Goal: Register for event/course

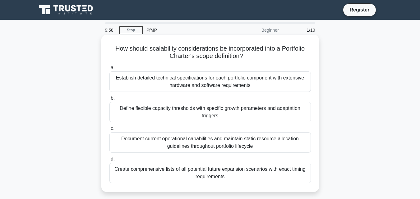
click at [211, 80] on div "Establish detailed technical specifications for each portfolio component with e…" at bounding box center [209, 81] width 201 height 21
click at [109, 70] on input "a. Establish detailed technical specifications for each portfolio component wit…" at bounding box center [109, 68] width 0 height 4
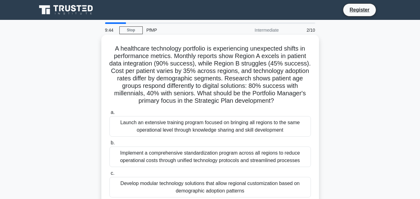
click at [123, 123] on div "Launch an extensive training program focused on bringing all regions to the sam…" at bounding box center [209, 126] width 201 height 21
click at [109, 115] on input "a. Launch an extensive training program focused on bringing all regions to the …" at bounding box center [109, 113] width 0 height 4
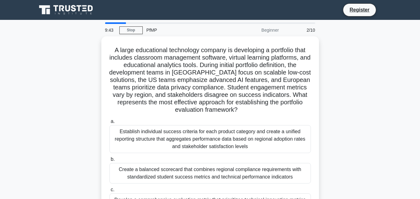
click at [123, 123] on label "a. Establish individual success criteria for each product category and create a…" at bounding box center [209, 135] width 201 height 35
click at [109, 123] on input "a. Establish individual success criteria for each product category and create a…" at bounding box center [109, 122] width 0 height 4
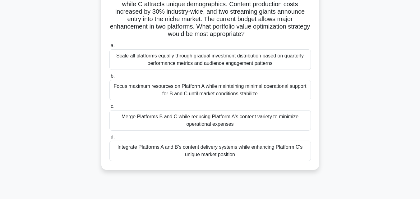
scroll to position [62, 0]
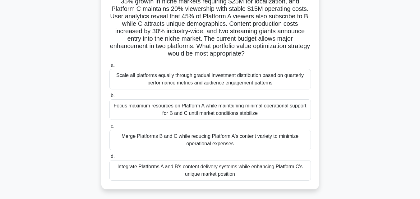
click at [147, 75] on div "Scale all platforms equally through gradual investment distribution based on qu…" at bounding box center [209, 79] width 201 height 21
click at [109, 67] on input "a. Scale all platforms equally through gradual investment distribution based on…" at bounding box center [109, 65] width 0 height 4
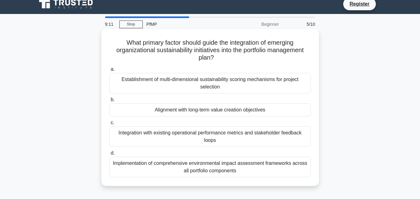
scroll to position [0, 0]
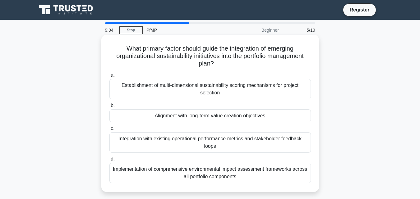
click at [165, 117] on div "Alignment with long-term value creation objectives" at bounding box center [209, 115] width 201 height 13
click at [109, 108] on input "b. Alignment with long-term value creation objectives" at bounding box center [109, 106] width 0 height 4
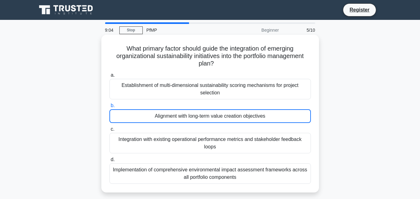
click at [165, 118] on div "Alignment with long-term value creation objectives" at bounding box center [209, 116] width 201 height 14
click at [109, 108] on input "b. Alignment with long-term value creation objectives" at bounding box center [109, 106] width 0 height 4
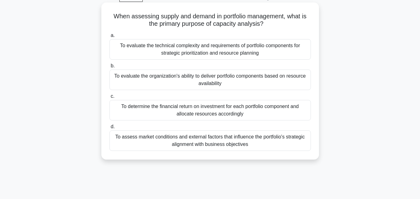
scroll to position [62, 0]
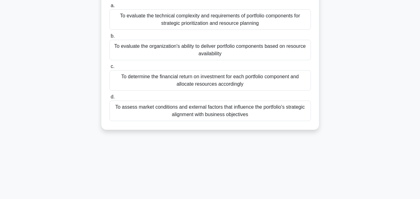
click at [124, 110] on div "To assess market conditions and external factors that influence the portfolio's…" at bounding box center [209, 111] width 201 height 21
click at [109, 99] on input "d. To assess market conditions and external factors that influence the portfoli…" at bounding box center [109, 97] width 0 height 4
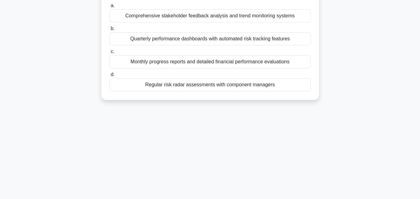
click at [144, 59] on div "Monthly progress reports and detailed financial performance evaluations" at bounding box center [209, 61] width 201 height 13
click at [109, 54] on input "c. Monthly progress reports and detailed financial performance evaluations" at bounding box center [109, 52] width 0 height 4
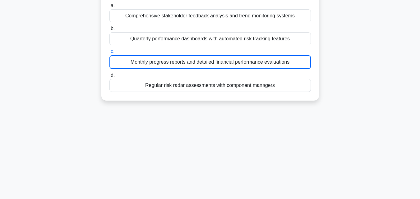
scroll to position [6, 0]
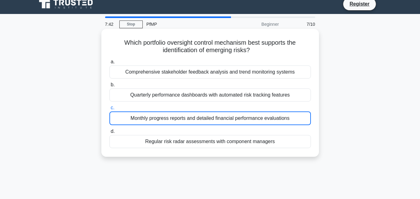
drag, startPoint x: 137, startPoint y: 62, endPoint x: 154, endPoint y: 66, distance: 17.2
click at [138, 63] on div "Which portfolio oversight control mechanism best supports the identification of…" at bounding box center [210, 92] width 212 height 123
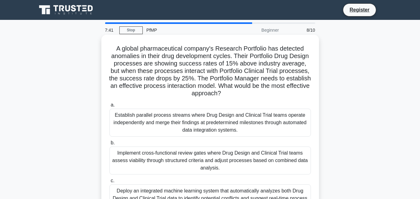
click at [183, 112] on div "Establish parallel process streams where Drug Design and Clinical Trial teams o…" at bounding box center [209, 123] width 201 height 28
click at [109, 107] on input "a. Establish parallel process streams where Drug Design and Clinical Trial team…" at bounding box center [109, 105] width 0 height 4
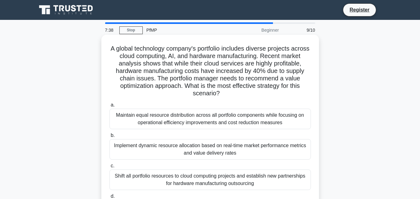
drag, startPoint x: 200, startPoint y: 123, endPoint x: 171, endPoint y: 125, distance: 29.2
click at [199, 123] on div "Maintain equal resource distribution across all portfolio components while focu…" at bounding box center [209, 119] width 201 height 21
drag, startPoint x: 155, startPoint y: 112, endPoint x: 138, endPoint y: 114, distance: 17.2
click at [154, 112] on div "Maintain equal resource distribution across all portfolio components while focu…" at bounding box center [209, 119] width 201 height 21
drag, startPoint x: 127, startPoint y: 113, endPoint x: 124, endPoint y: 113, distance: 3.5
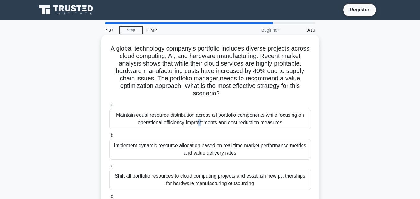
click at [126, 113] on div "Maintain equal resource distribution across all portfolio components while focu…" at bounding box center [209, 119] width 201 height 21
drag, startPoint x: 117, startPoint y: 115, endPoint x: 300, endPoint y: 127, distance: 183.1
click at [300, 127] on div "Maintain equal resource distribution across all portfolio components while focu…" at bounding box center [209, 119] width 201 height 21
click at [213, 115] on div "Maintain equal resource distribution across all portfolio components while focu…" at bounding box center [209, 119] width 201 height 21
click at [109, 107] on input "a. Maintain equal resource distribution across all portfolio components while f…" at bounding box center [109, 105] width 0 height 4
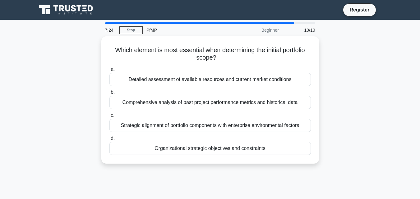
click at [151, 31] on div "PfMP" at bounding box center [185, 30] width 85 height 12
click at [126, 34] on link "Stop" at bounding box center [130, 30] width 23 height 8
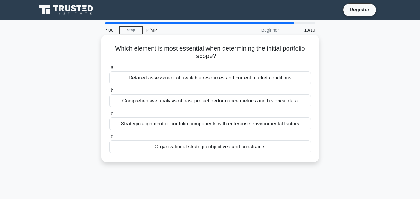
click at [133, 79] on div "Detailed assessment of available resources and current market conditions" at bounding box center [209, 77] width 201 height 13
click at [109, 70] on input "a. Detailed assessment of available resources and current market conditions" at bounding box center [109, 68] width 0 height 4
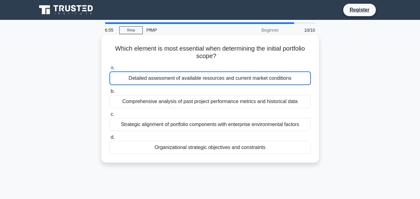
drag, startPoint x: 147, startPoint y: 102, endPoint x: 133, endPoint y: 102, distance: 13.7
click at [145, 102] on div "Comprehensive analysis of past project performance metrics and historical data" at bounding box center [209, 101] width 201 height 13
click at [109, 94] on input "b. Comprehensive analysis of past project performance metrics and historical da…" at bounding box center [109, 91] width 0 height 4
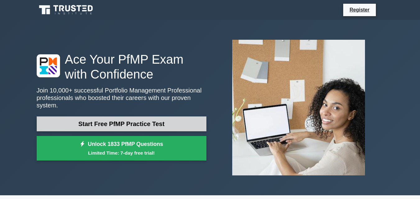
click at [136, 118] on link "Start Free PfMP Practice Test" at bounding box center [122, 124] width 170 height 15
click at [173, 117] on link "Start Free PfMP Practice Test" at bounding box center [122, 124] width 170 height 15
click at [141, 123] on link "Start Free PfMP Practice Test" at bounding box center [122, 124] width 170 height 15
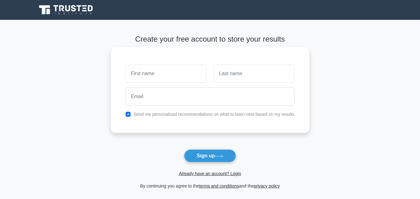
click at [171, 74] on input "text" at bounding box center [166, 74] width 80 height 18
type input "fahim"
click at [227, 71] on input "text" at bounding box center [254, 74] width 80 height 18
type input "u"
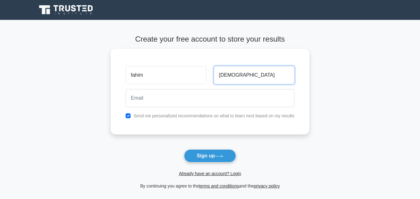
type input "[DEMOGRAPHIC_DATA]"
